Goal: Task Accomplishment & Management: Manage account settings

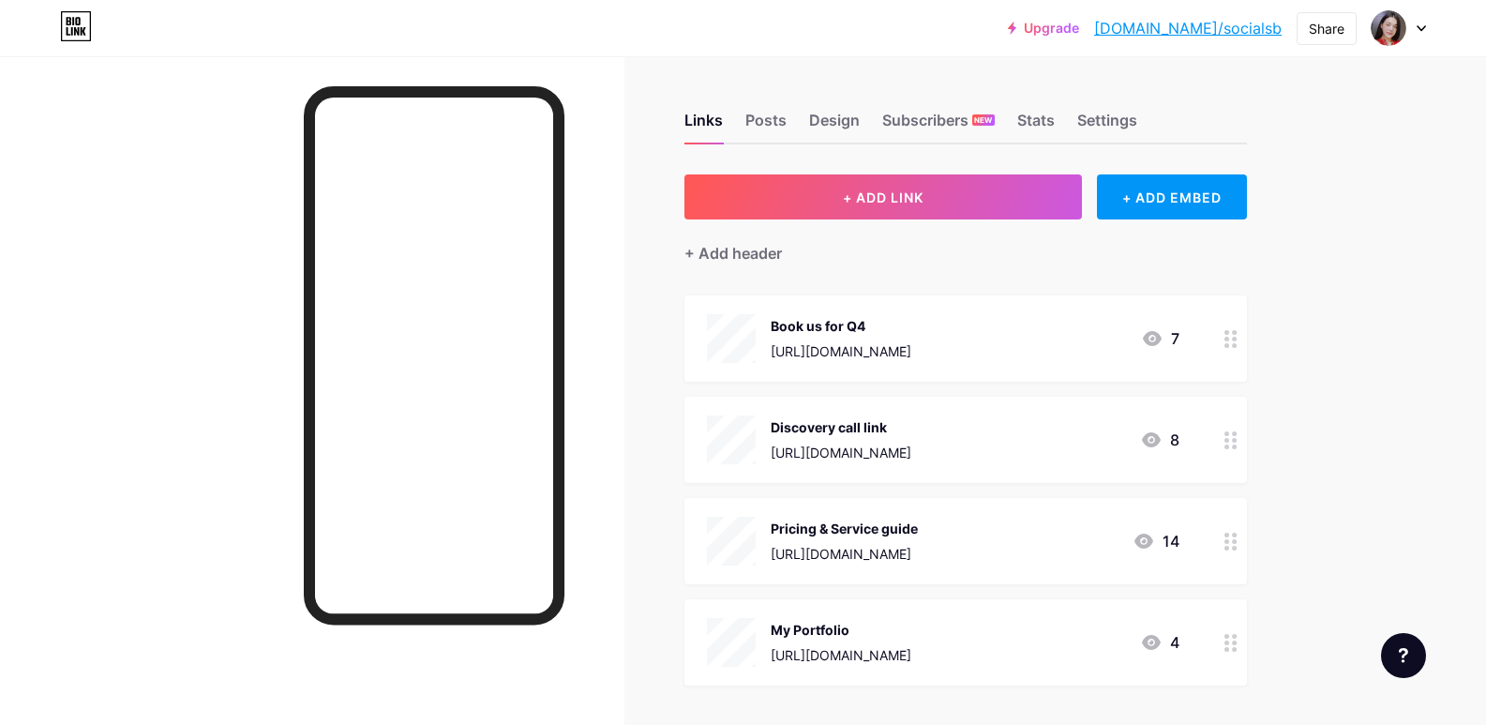
drag, startPoint x: 1483, startPoint y: 291, endPoint x: 1499, endPoint y: 427, distance: 137.8
click at [1486, 427] on html "Upgrade bio.link/social... bio.link/socialsb Share Switch accounts Hiba Fatima …" at bounding box center [743, 508] width 1486 height 1016
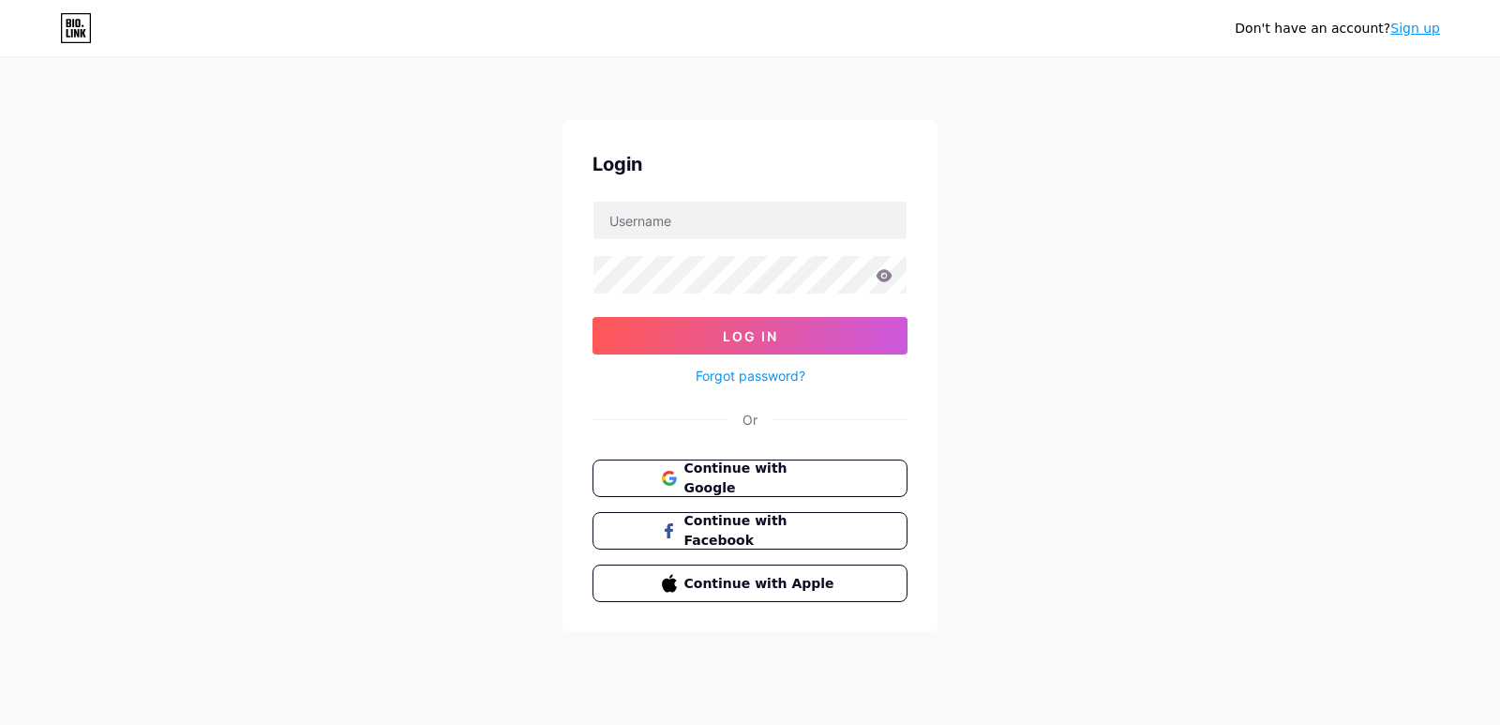
click at [915, 687] on div "Don't have an account? Sign up Login Log In Forgot password? Or Continue with G…" at bounding box center [750, 346] width 1500 height 692
